Goal: Find contact information: Find contact information

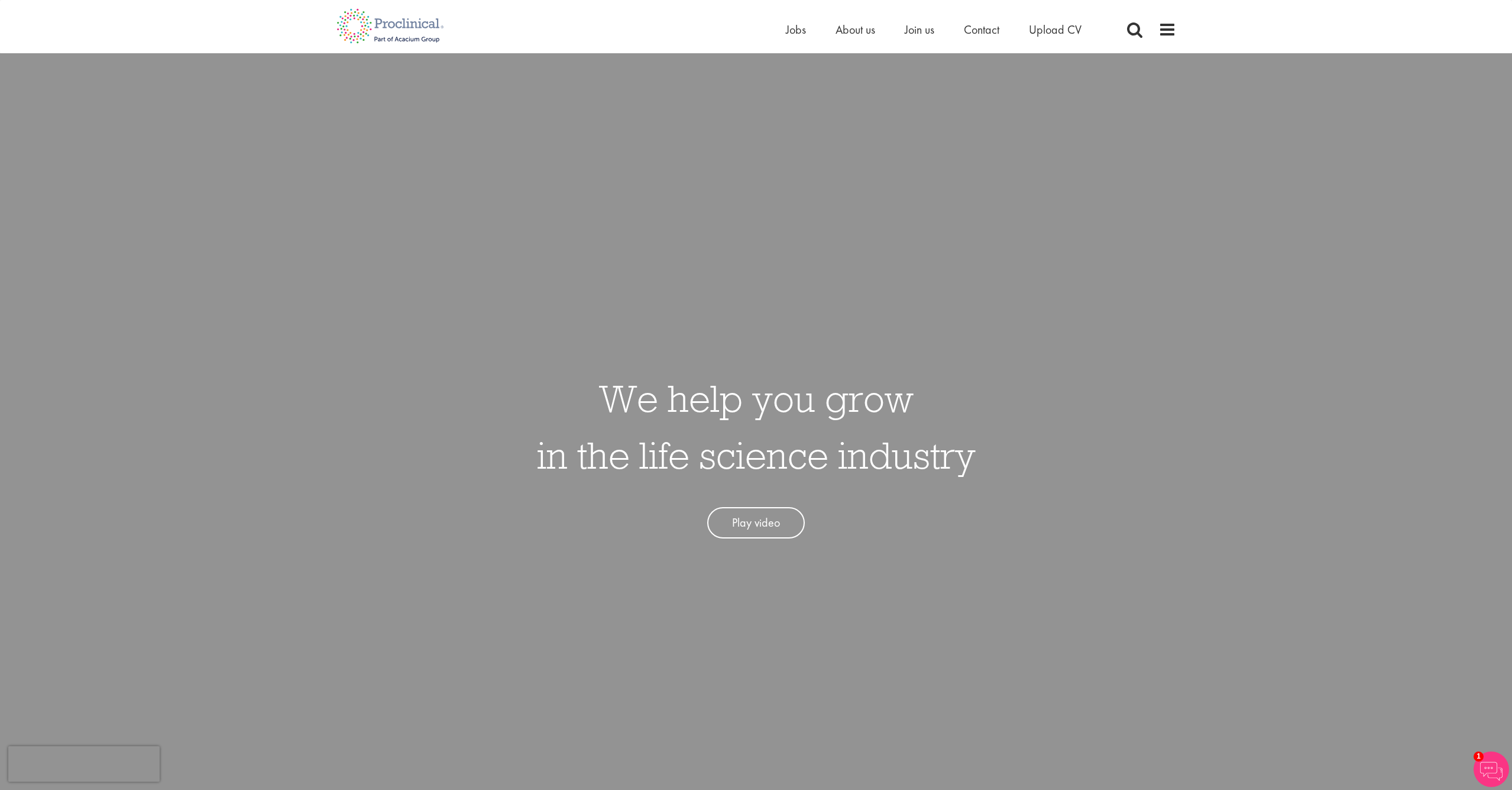
click at [761, 525] on link "Play video" at bounding box center [756, 523] width 98 height 32
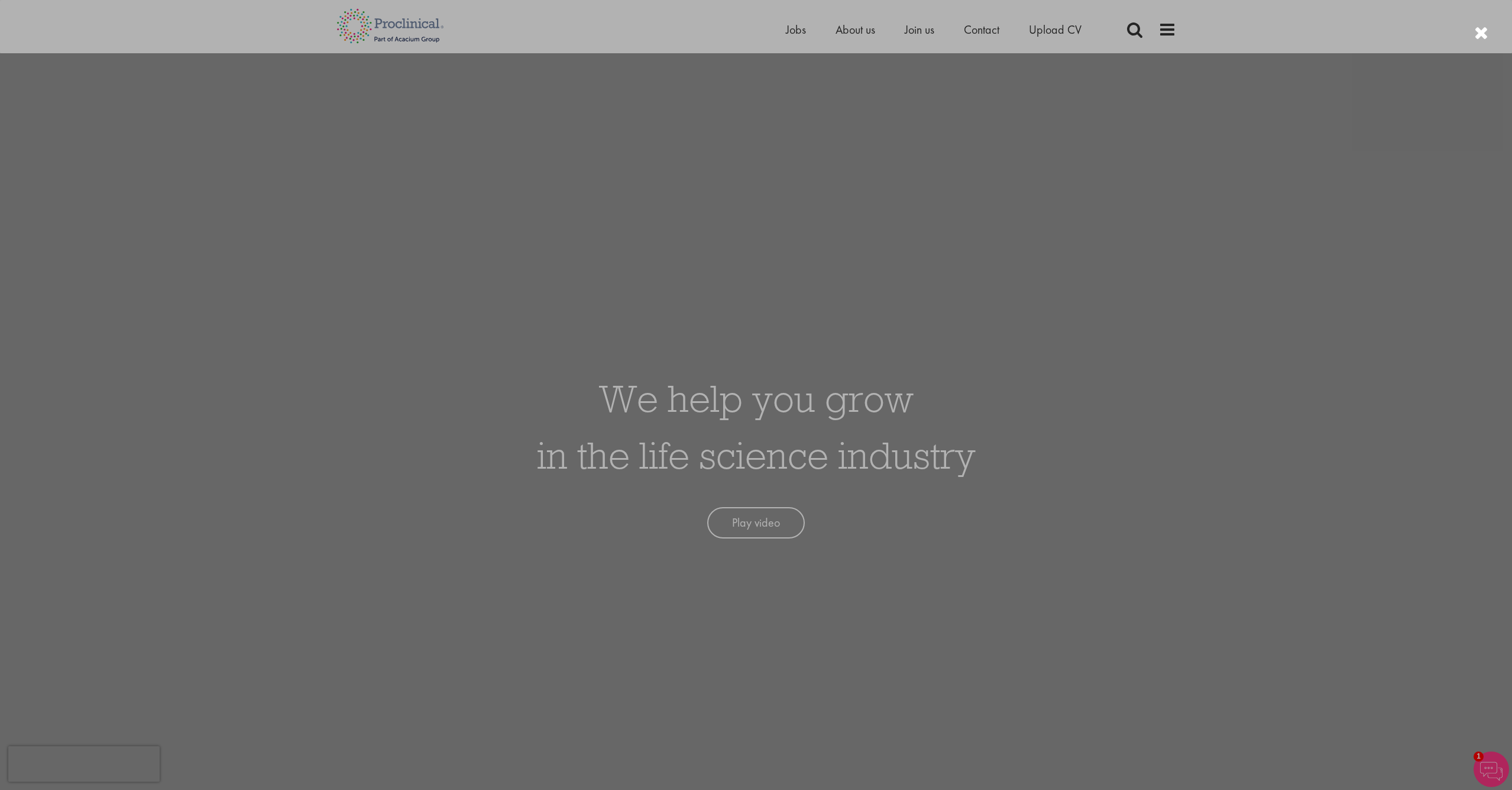
click at [1483, 32] on div at bounding box center [1481, 33] width 14 height 19
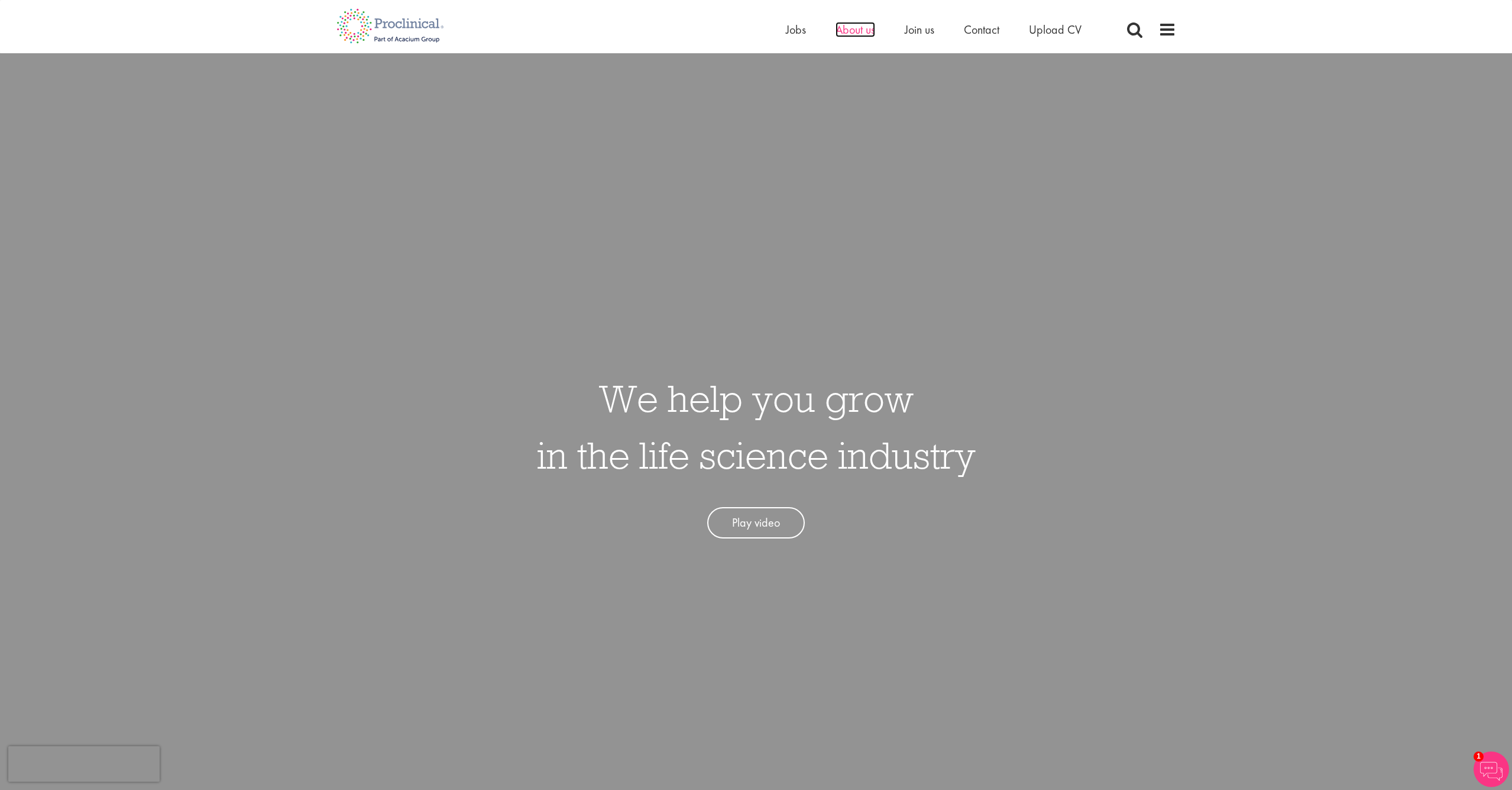
click at [858, 32] on span "About us" at bounding box center [856, 30] width 40 height 15
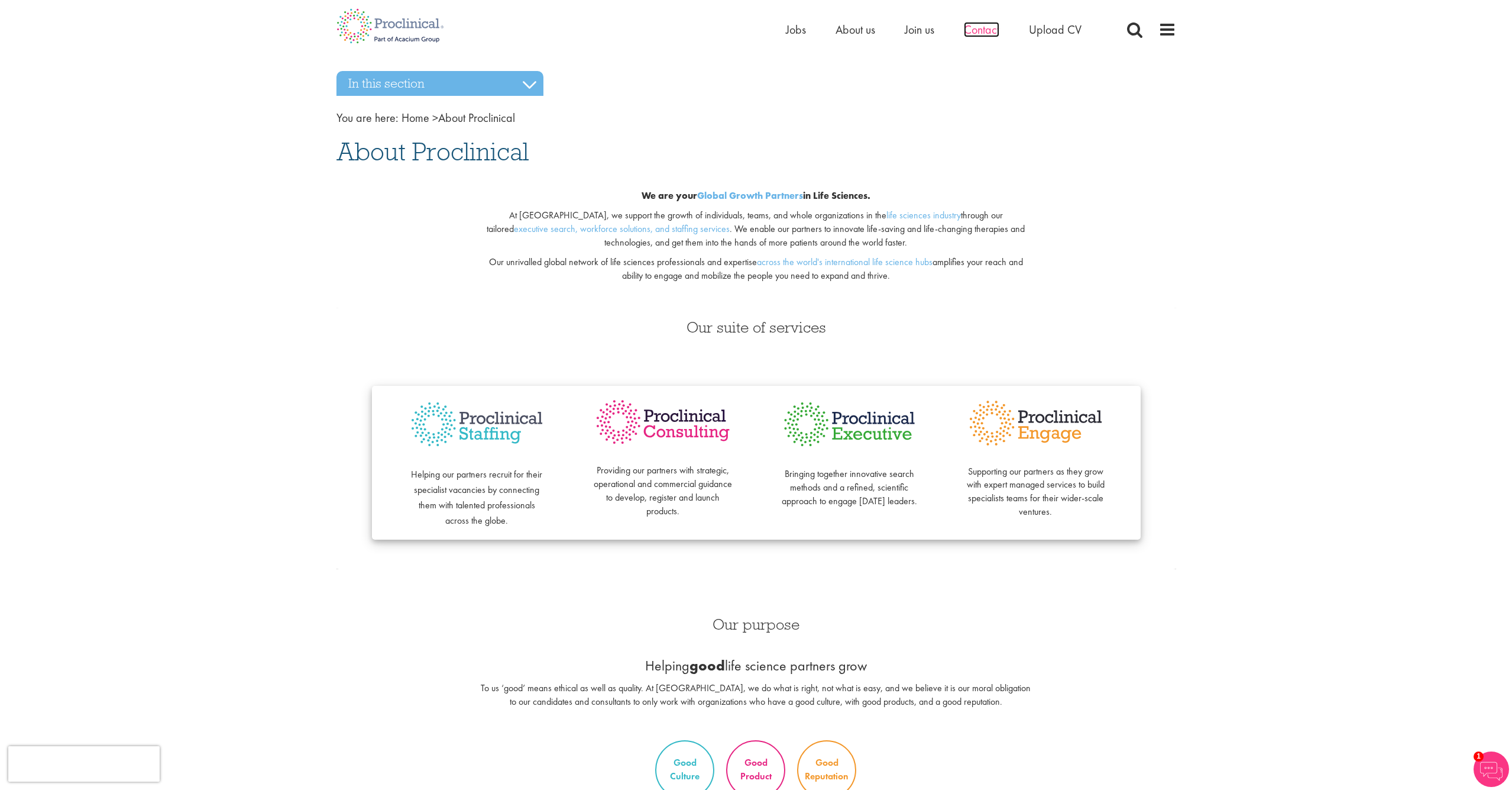
click at [989, 30] on span "Contact" at bounding box center [982, 30] width 36 height 15
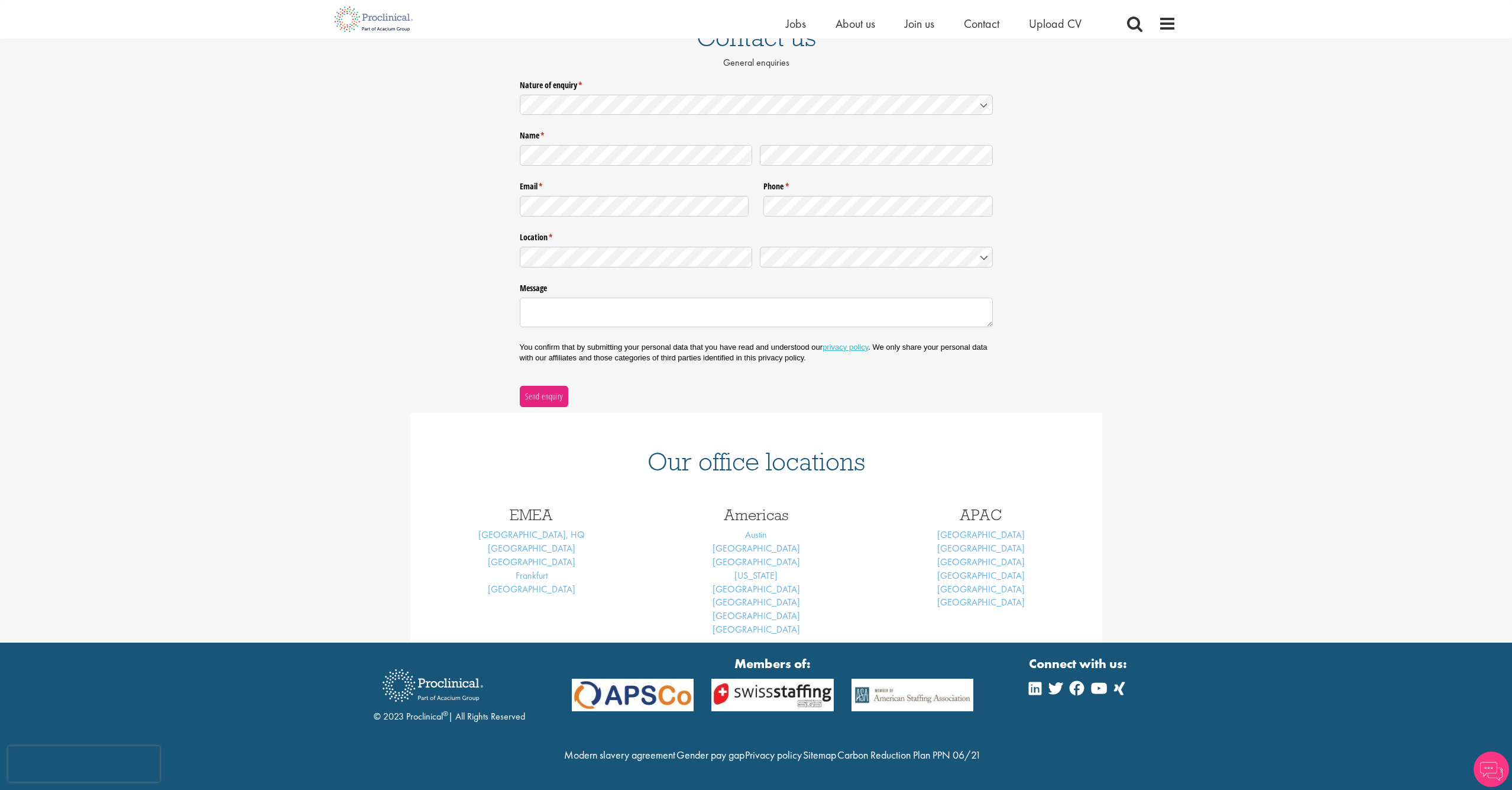
scroll to position [133, 0]
click at [532, 569] on link "Frankfurt" at bounding box center [531, 575] width 32 height 12
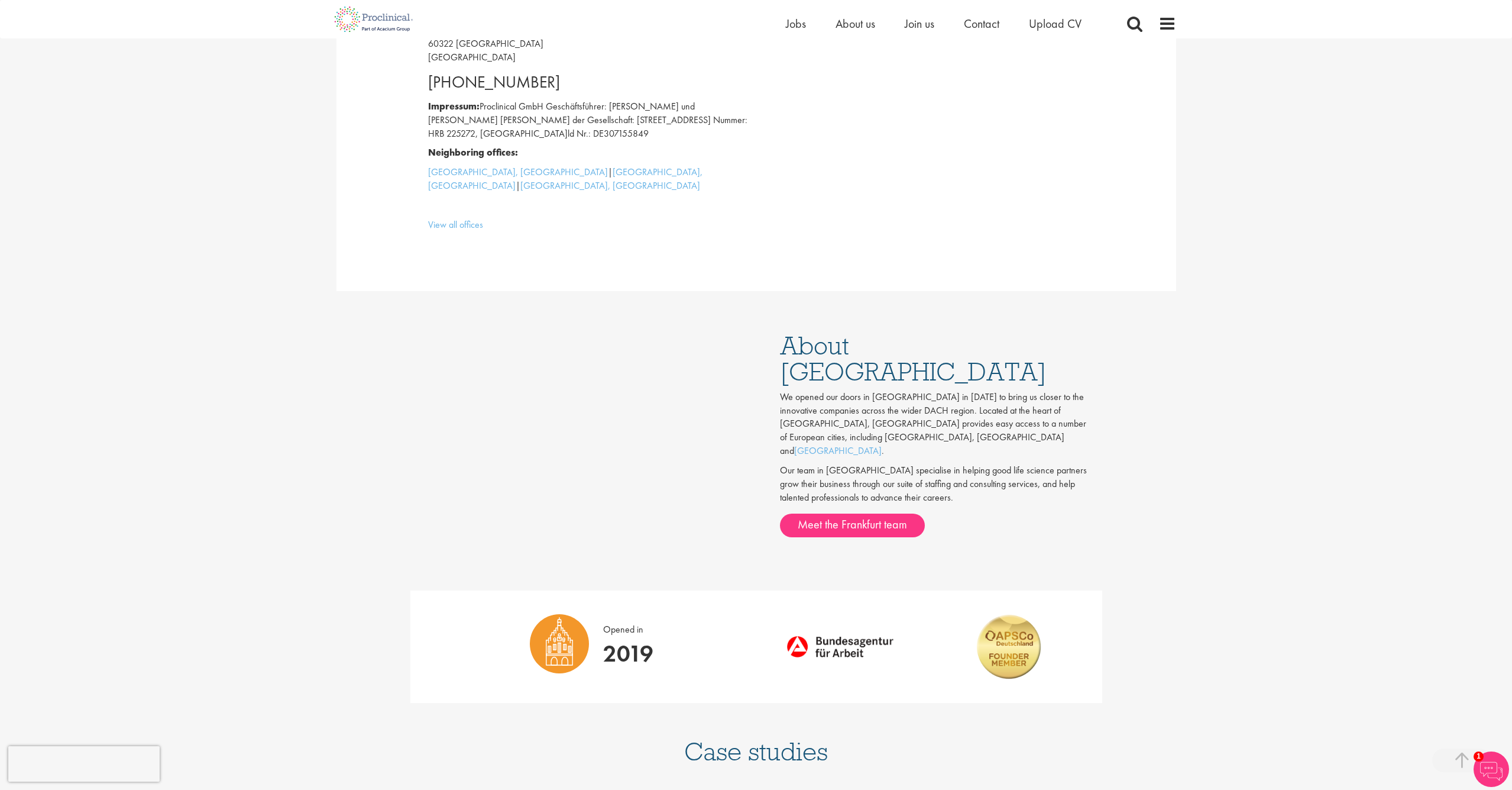
scroll to position [445, 0]
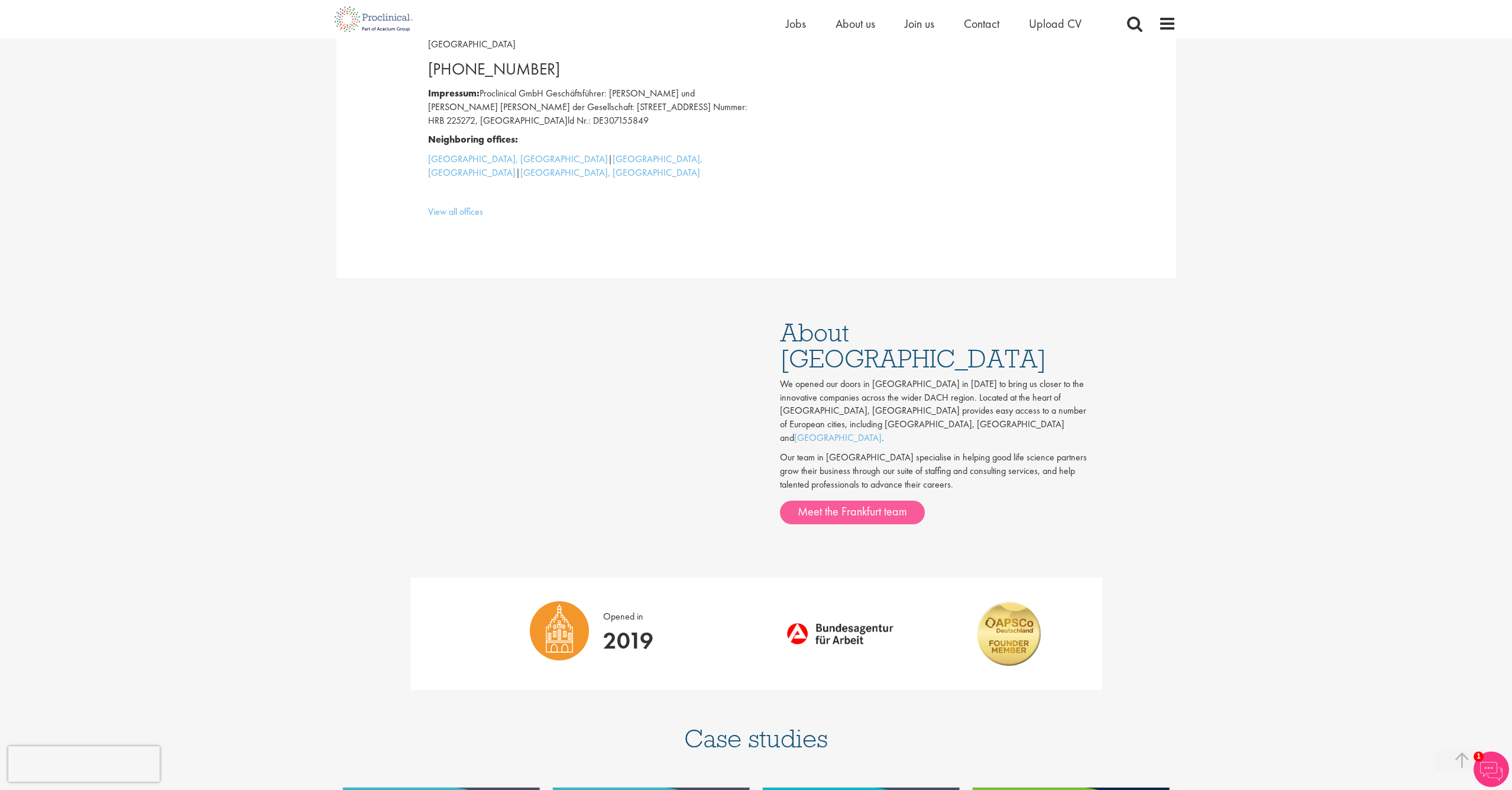
click at [850, 501] on link "Meet the Frankfurt team" at bounding box center [852, 512] width 145 height 23
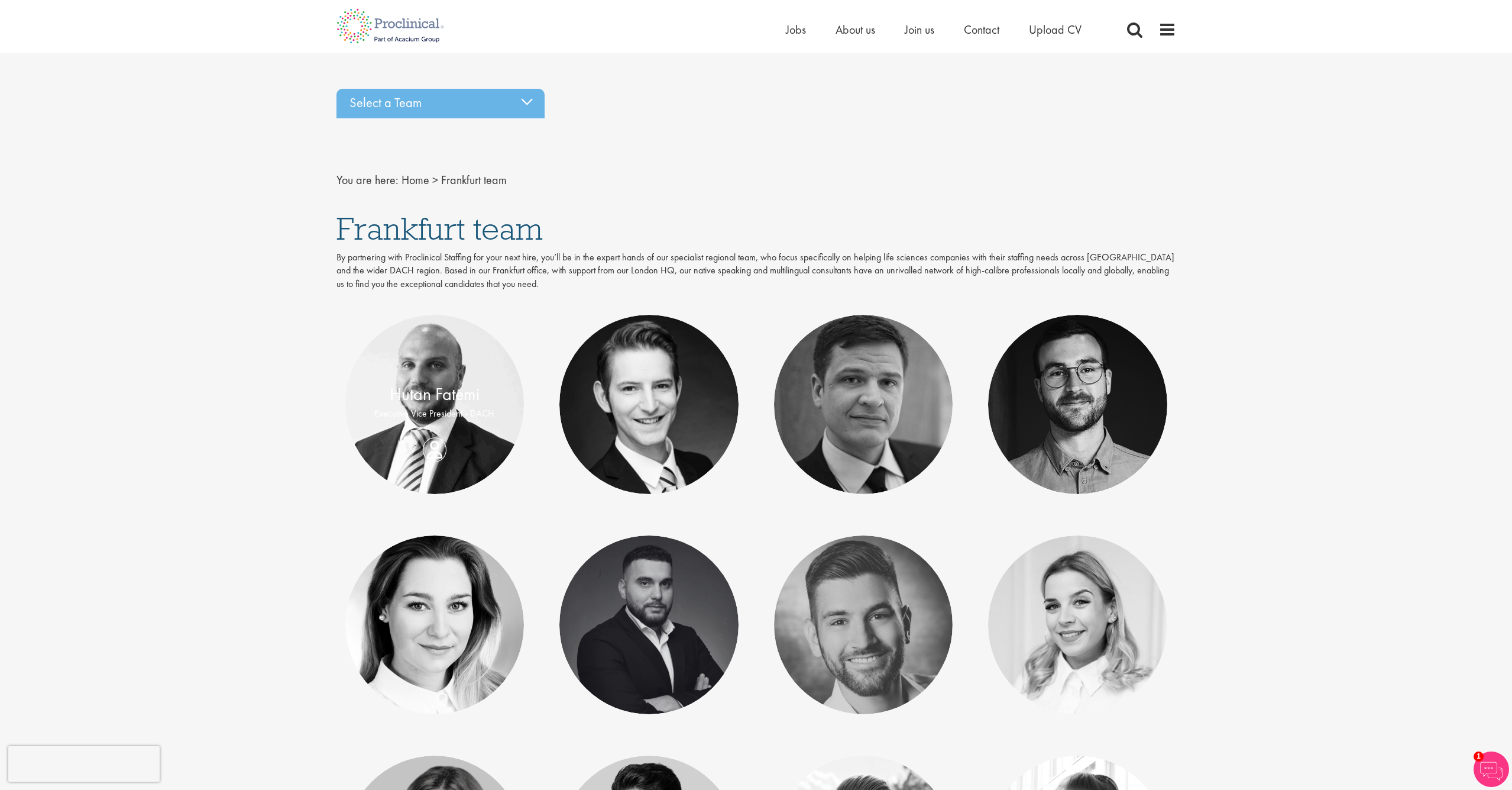
click at [432, 413] on p "Executive Vice President - DACH" at bounding box center [435, 414] width 155 height 14
click at [433, 393] on link "Hutan Fatemi" at bounding box center [434, 395] width 90 height 23
click at [664, 391] on link "[PERSON_NAME]" at bounding box center [649, 387] width 131 height 23
